Goal: Information Seeking & Learning: Learn about a topic

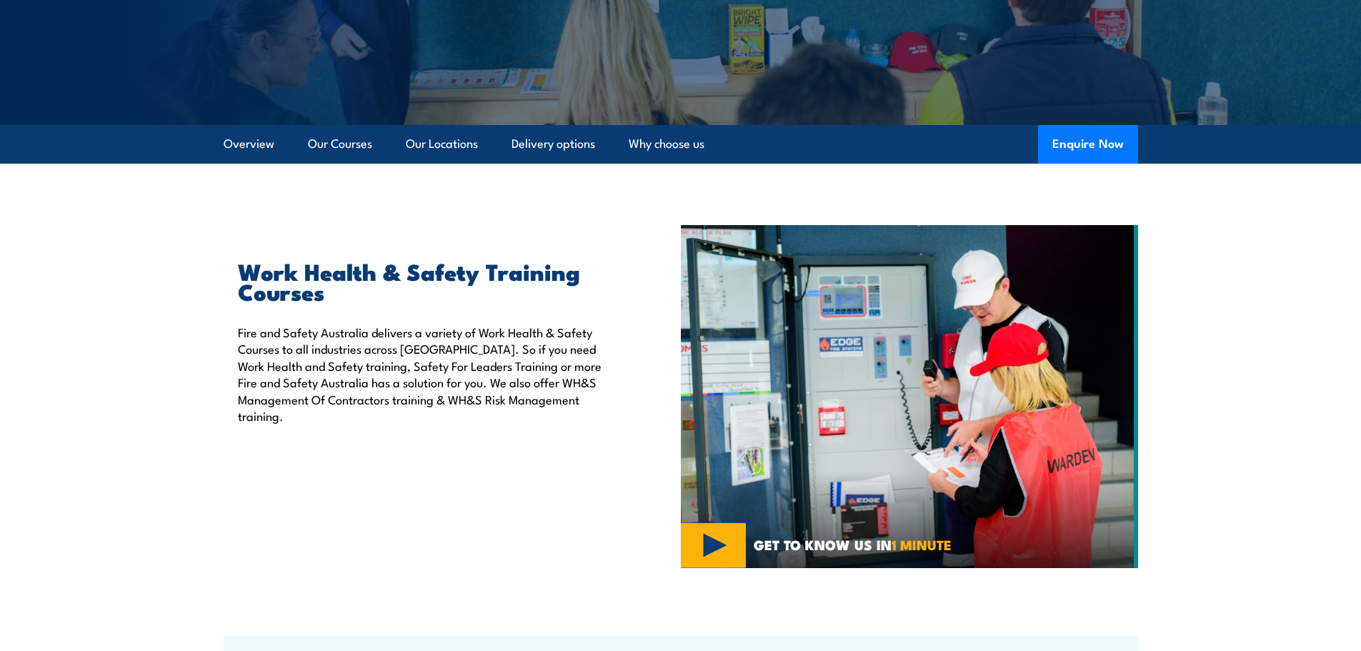
scroll to position [286, 0]
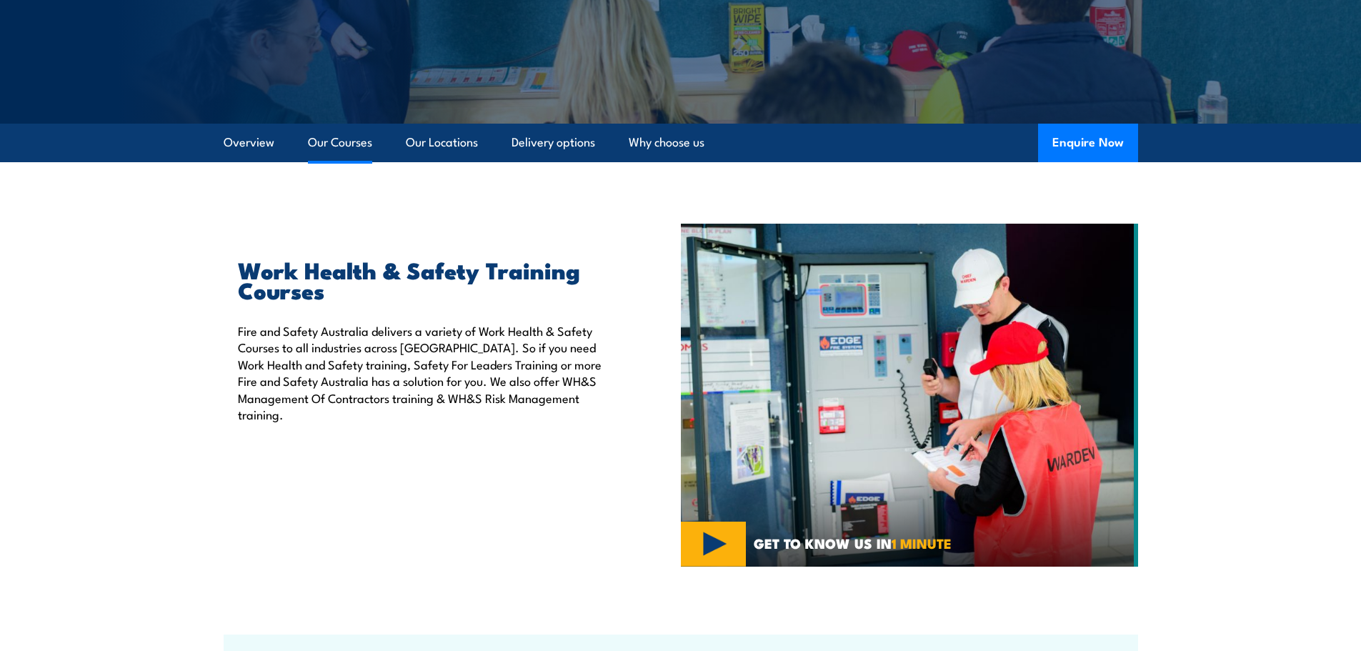
click at [339, 146] on link "Our Courses" at bounding box center [340, 143] width 64 height 38
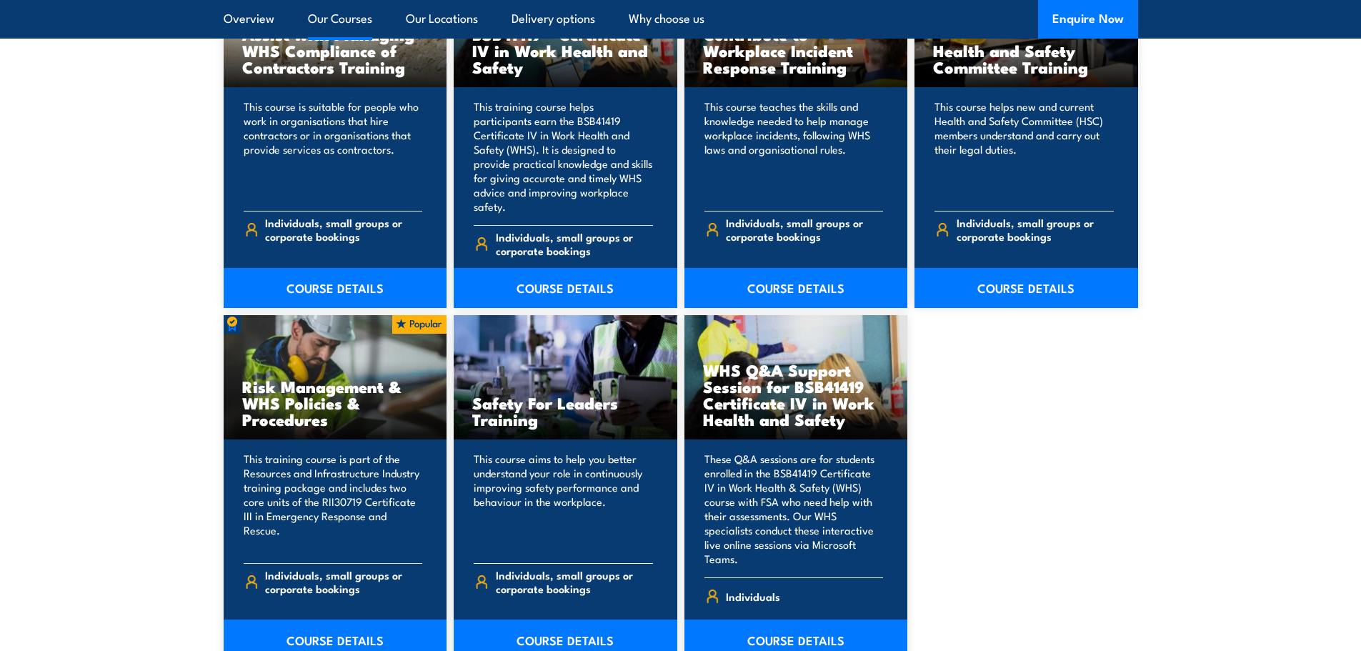
scroll to position [1298, 0]
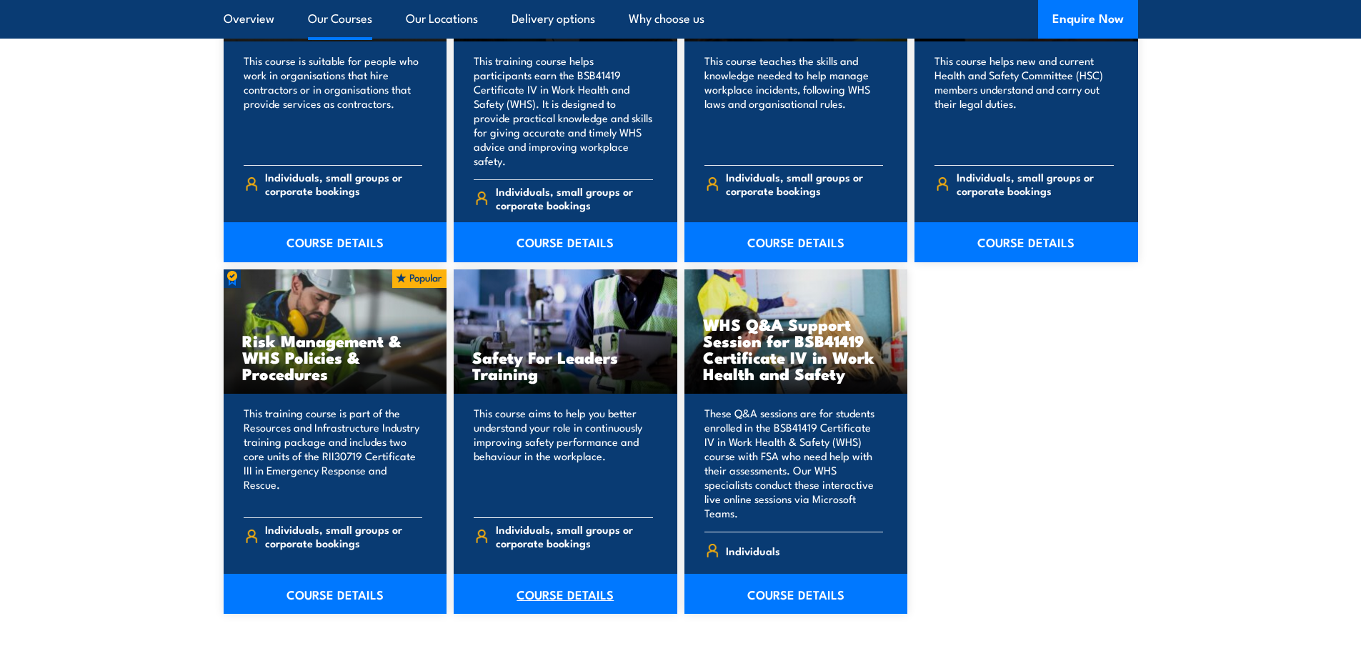
click at [551, 573] on link "COURSE DETAILS" at bounding box center [566, 593] width 224 height 40
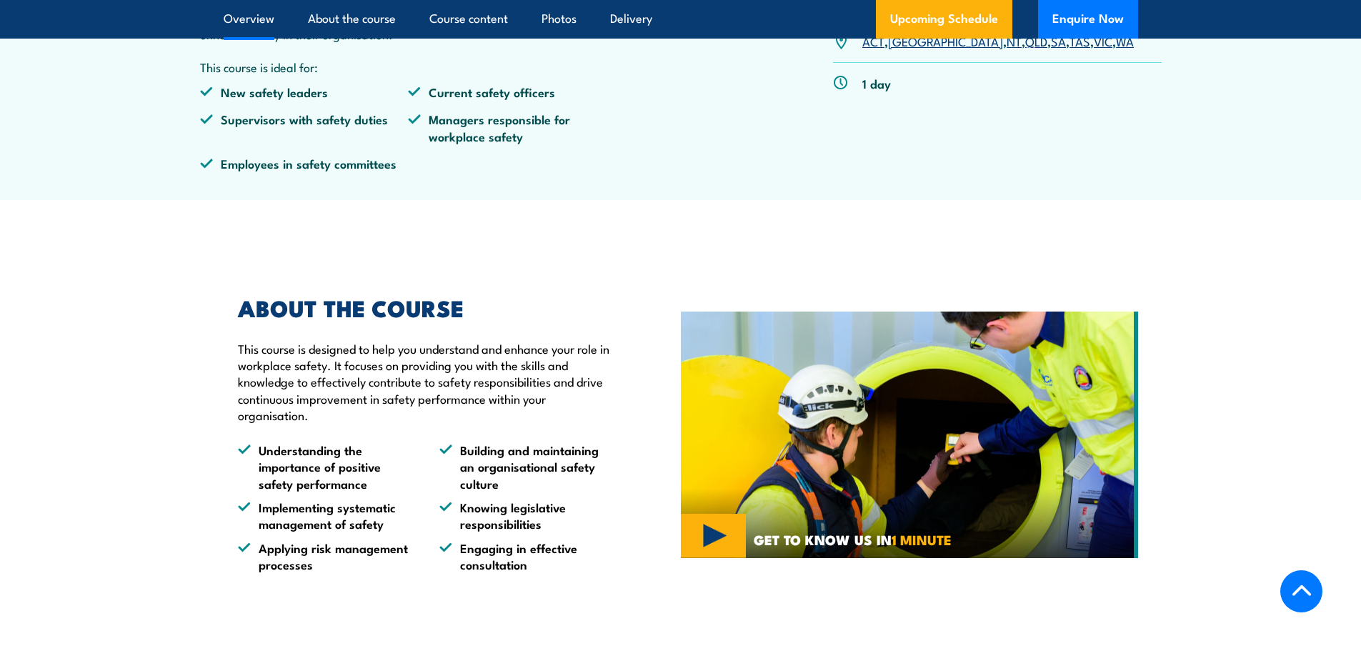
scroll to position [286, 0]
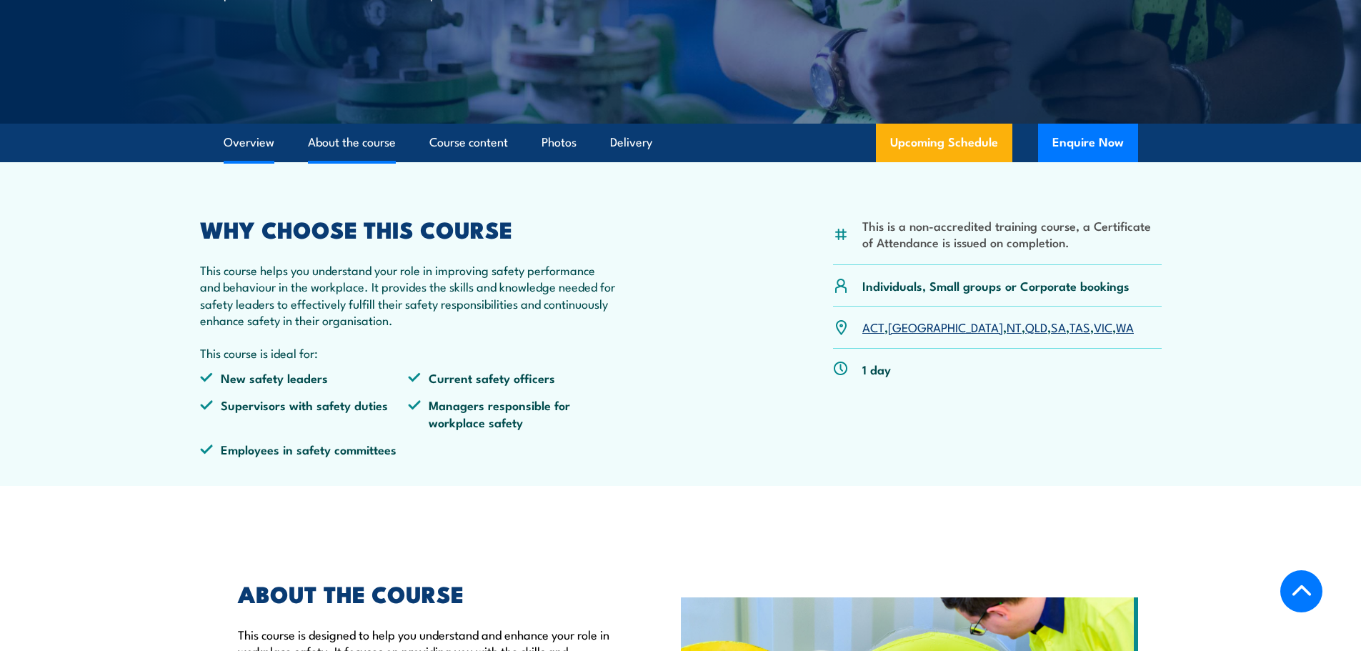
click at [373, 139] on link "About the course" at bounding box center [352, 143] width 88 height 38
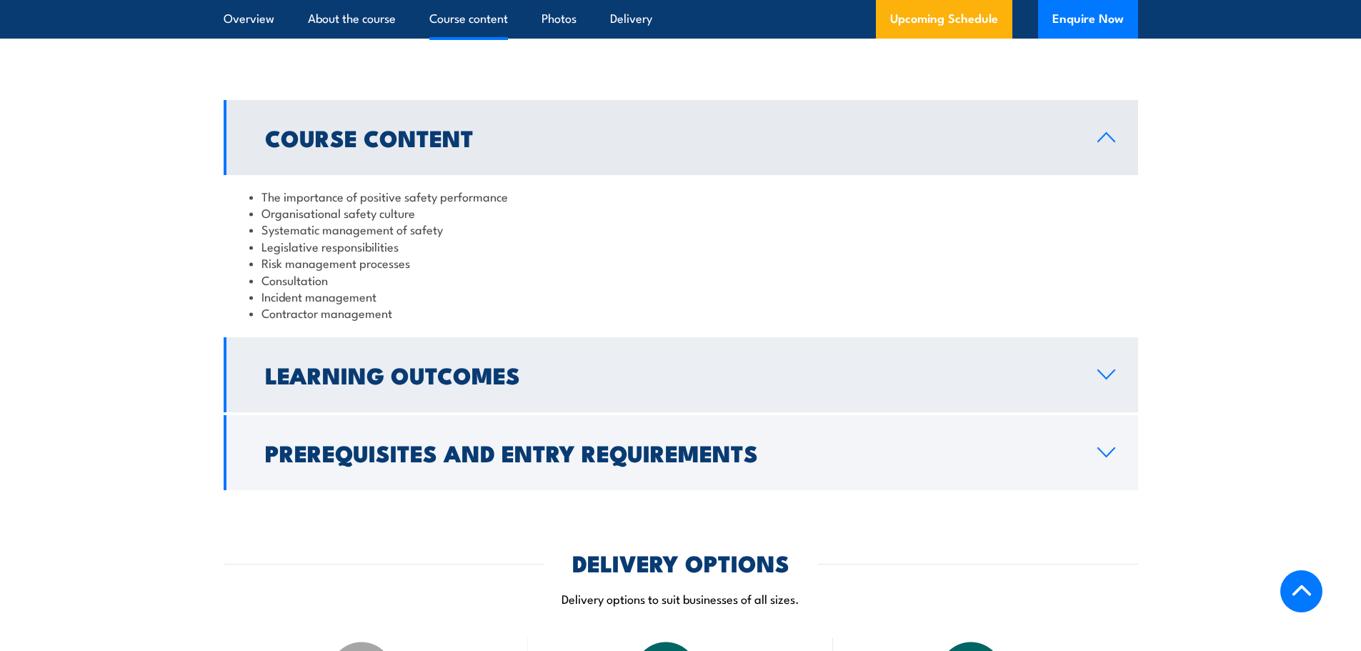
scroll to position [1173, 0]
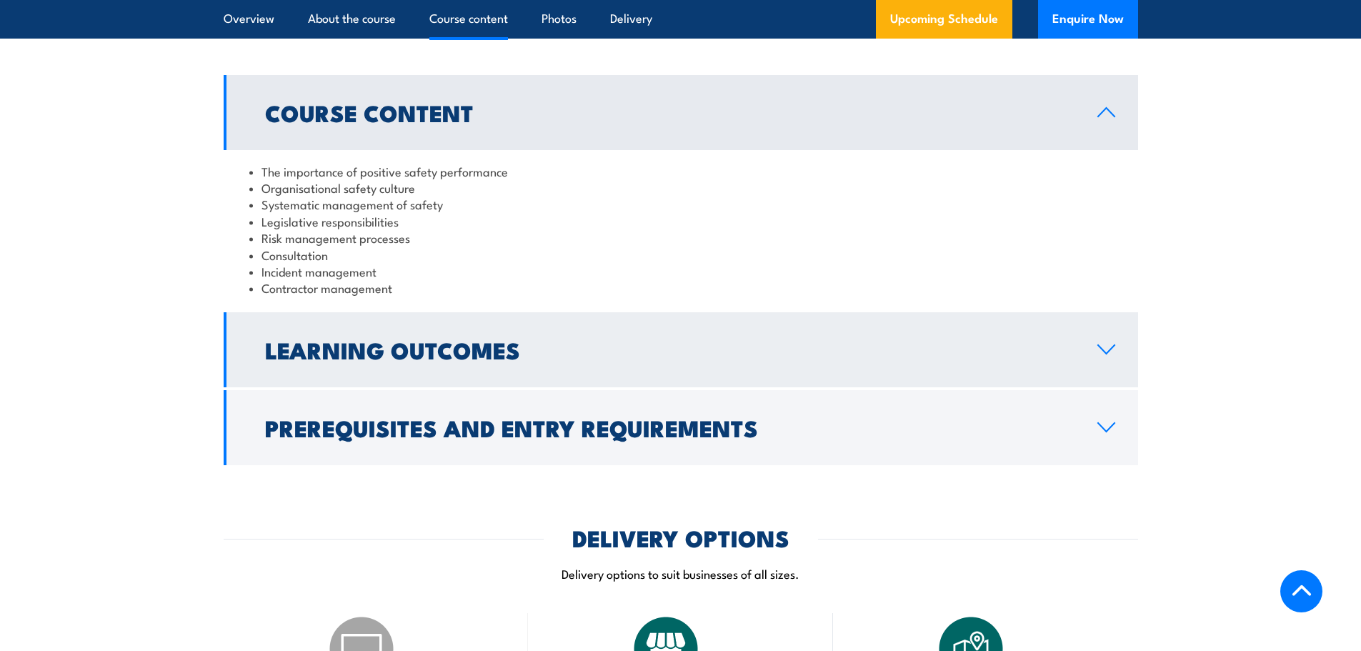
click at [465, 359] on h2 "Learning Outcomes" at bounding box center [669, 349] width 809 height 20
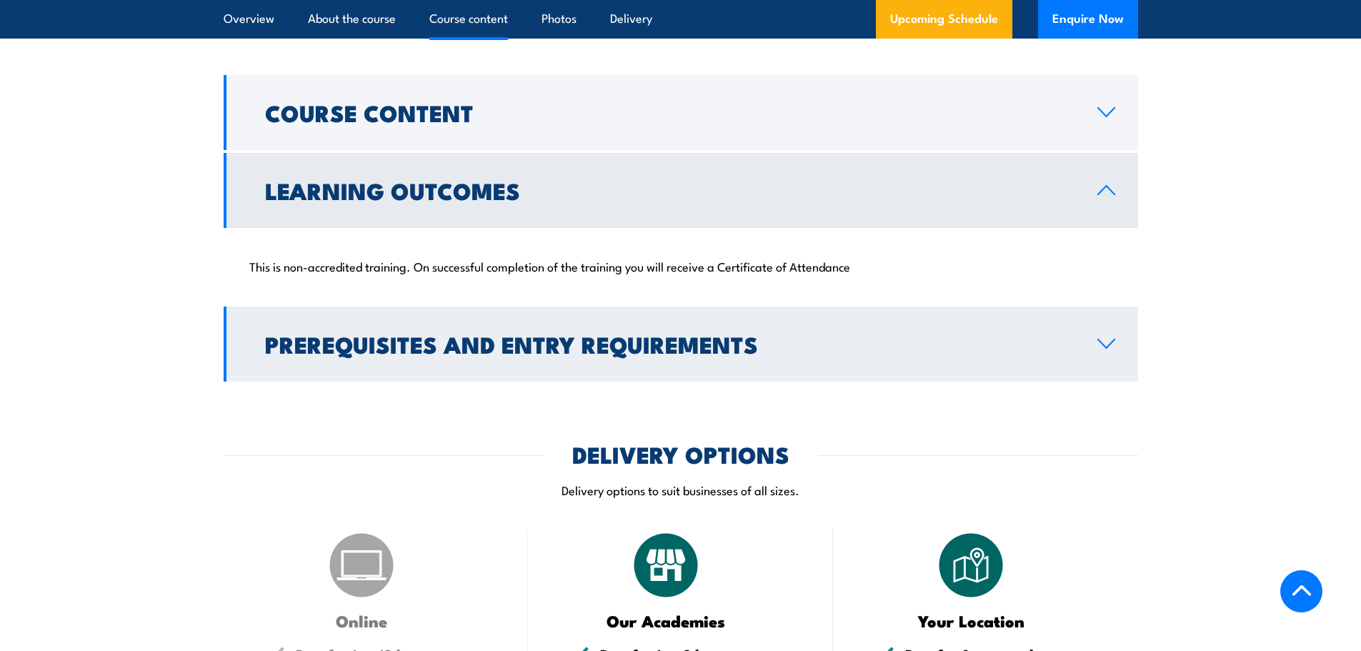
click at [392, 349] on h2 "Prerequisites and Entry Requirements" at bounding box center [669, 344] width 809 height 20
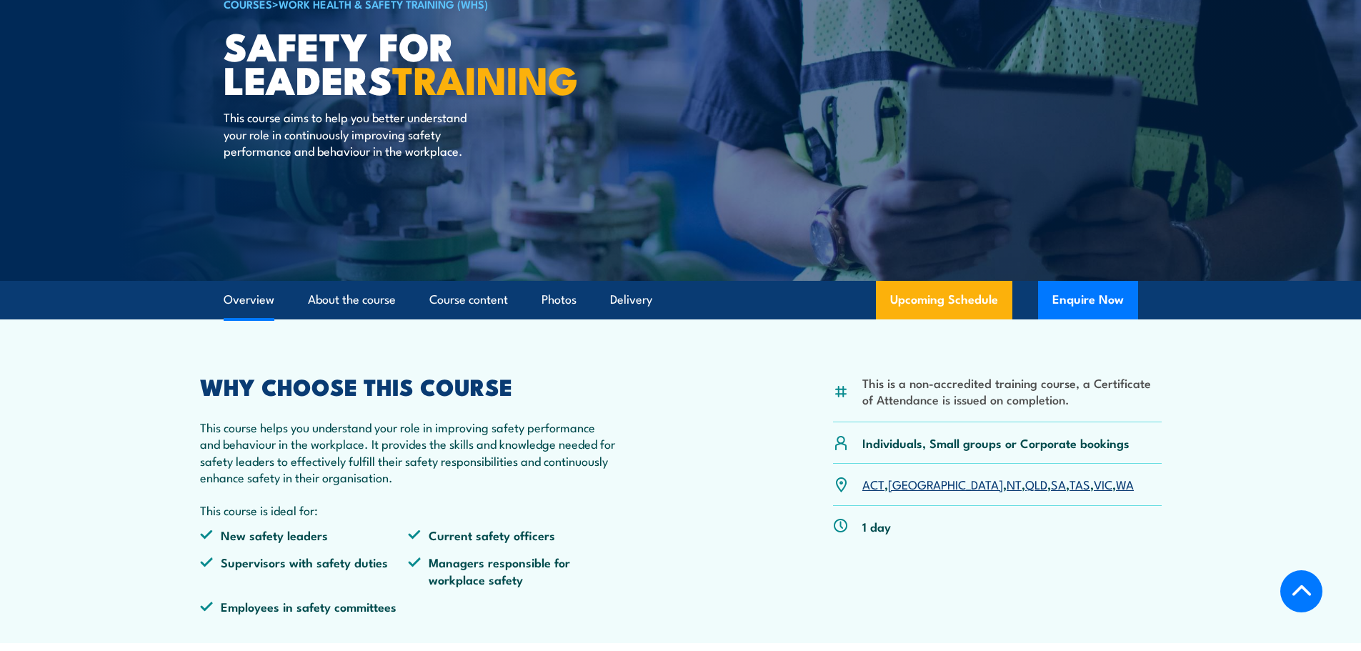
scroll to position [0, 0]
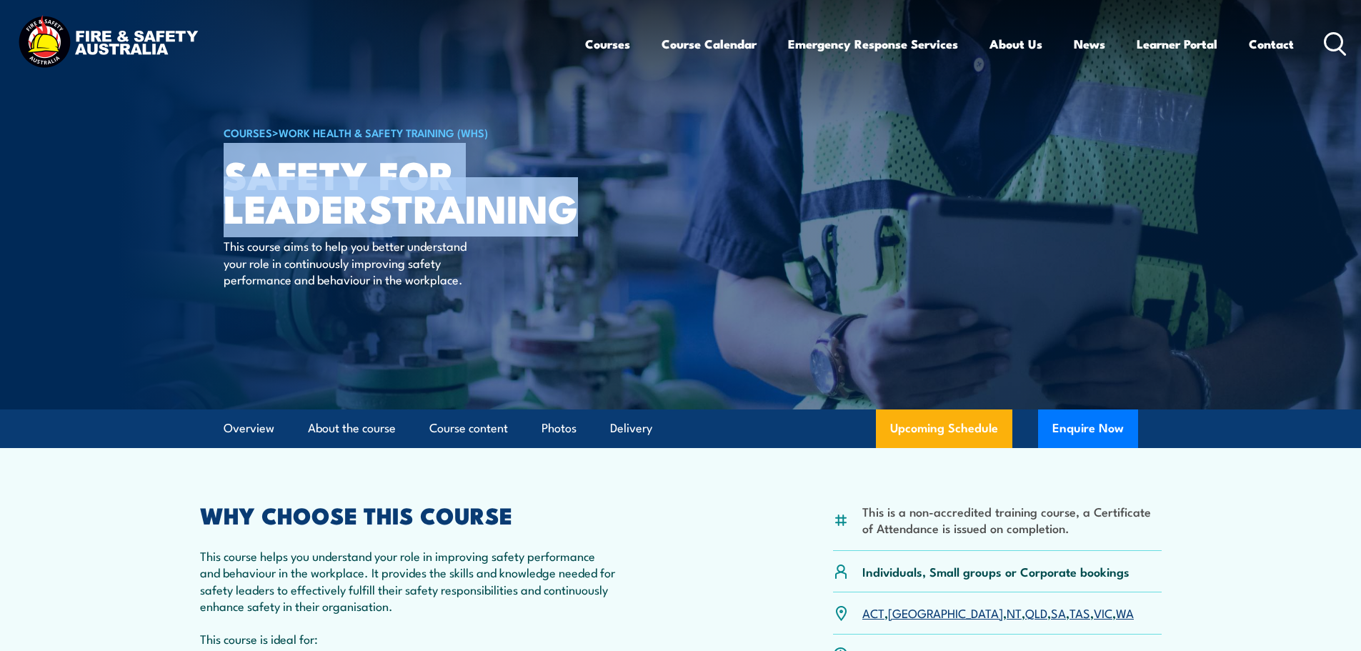
drag, startPoint x: 226, startPoint y: 173, endPoint x: 419, endPoint y: 236, distance: 203.0
click at [419, 224] on h1 "Safety For Leaders TRAINING" at bounding box center [400, 190] width 353 height 66
copy h1 "Safety For Leaders TRAINING"
